Goal: Information Seeking & Learning: Learn about a topic

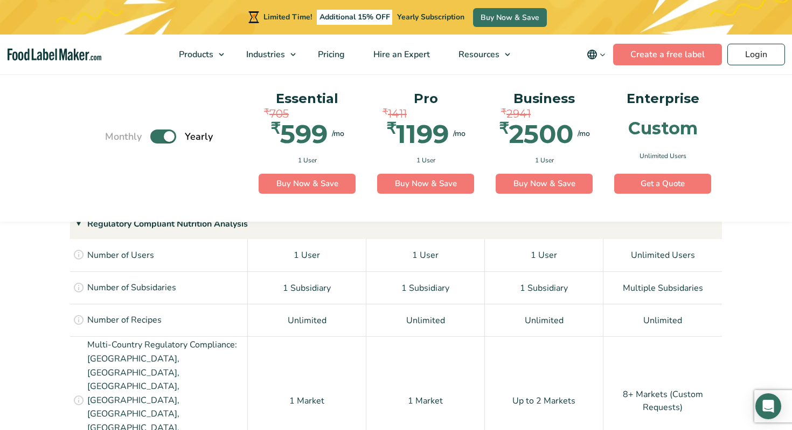
scroll to position [763, 0]
click at [176, 135] on label "Toggle" at bounding box center [163, 137] width 26 height 14
click at [114, 135] on input "Toggle" at bounding box center [110, 136] width 7 height 7
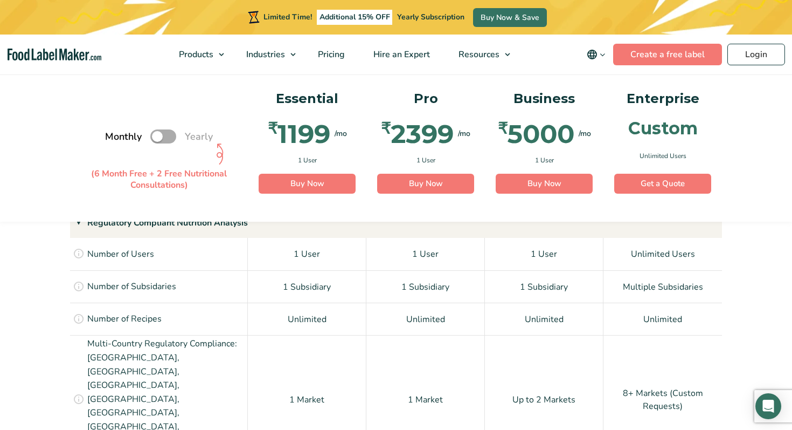
click at [171, 141] on label "Toggle" at bounding box center [163, 137] width 26 height 14
click at [114, 140] on input "Toggle" at bounding box center [110, 136] width 7 height 7
checkbox input "true"
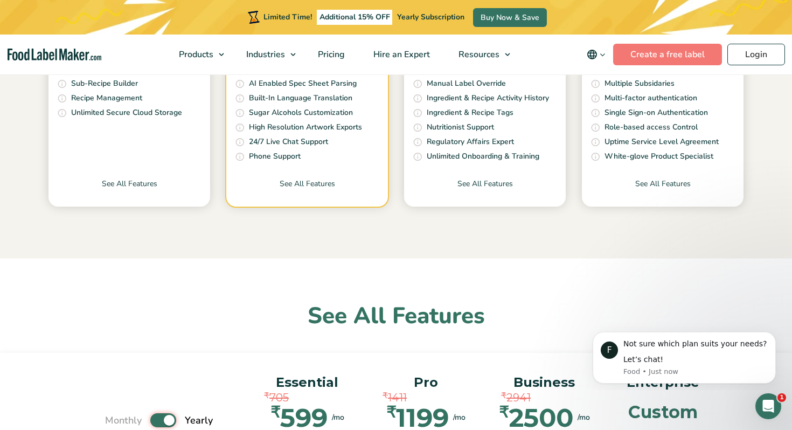
scroll to position [307, 0]
